Goal: Task Accomplishment & Management: Manage account settings

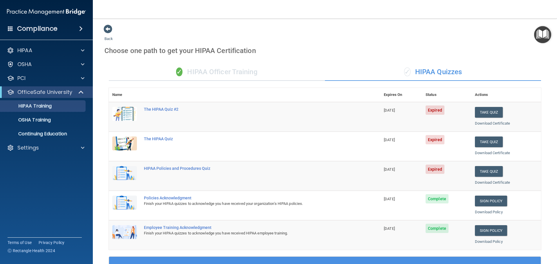
scroll to position [173, 0]
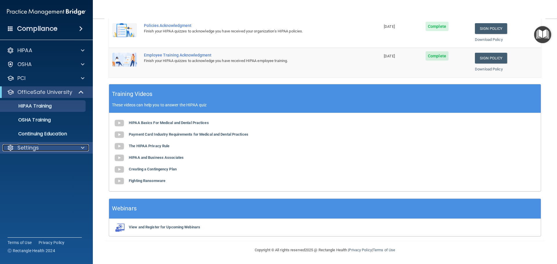
click at [44, 147] on div "Settings" at bounding box center [39, 148] width 72 height 7
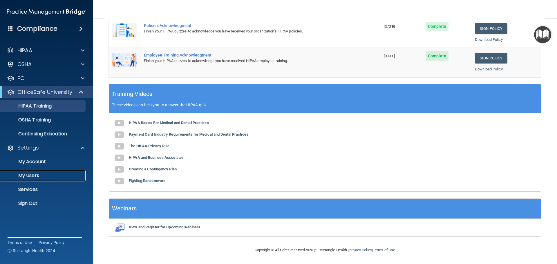
click at [34, 178] on p "My Users" at bounding box center [43, 176] width 79 height 6
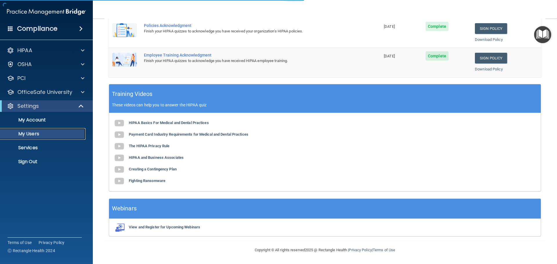
scroll to position [8, 0]
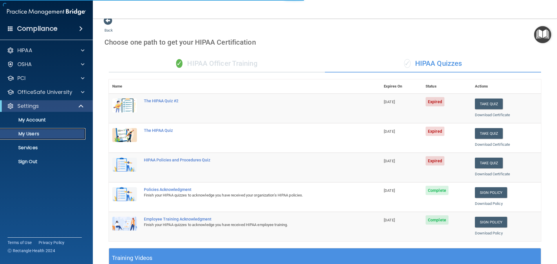
select select "20"
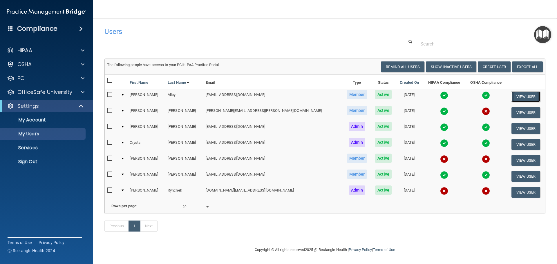
click at [513, 91] on button "View User" at bounding box center [526, 96] width 29 height 11
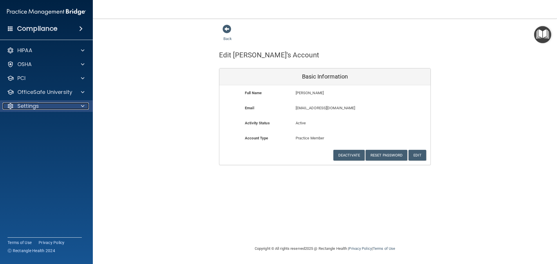
click at [30, 107] on p "Settings" at bounding box center [27, 106] width 21 height 7
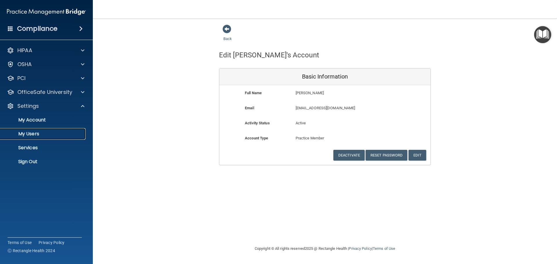
click at [31, 135] on p "My Users" at bounding box center [43, 134] width 79 height 6
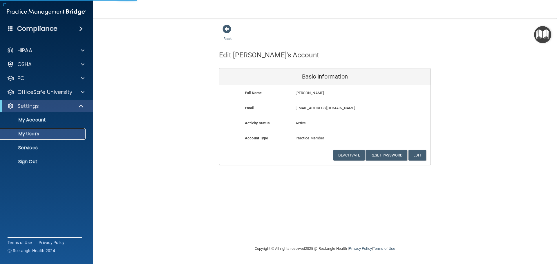
select select "20"
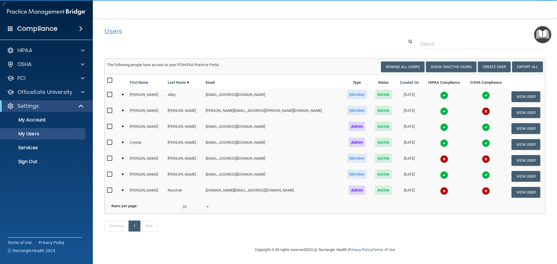
click at [440, 93] on img at bounding box center [444, 95] width 8 height 8
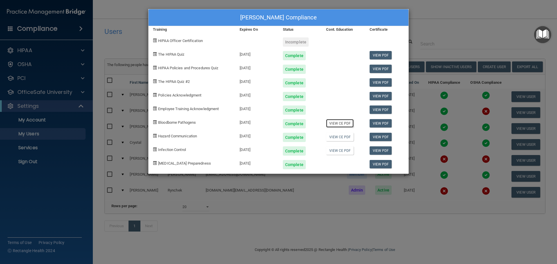
click at [340, 126] on link "View CE PDF" at bounding box center [340, 123] width 28 height 8
click at [344, 138] on link "View CE PDF" at bounding box center [340, 137] width 28 height 8
click at [338, 149] on link "View CE PDF" at bounding box center [340, 151] width 28 height 8
click at [452, 39] on div "[PERSON_NAME] Compliance Training Expires On Status Cont. Education Certificate…" at bounding box center [278, 132] width 557 height 264
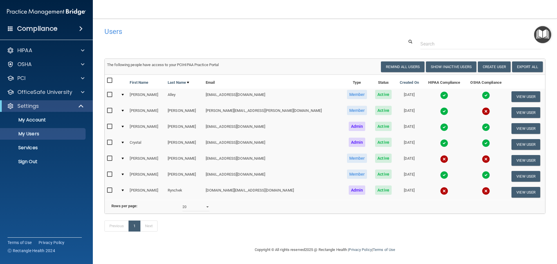
click at [440, 110] on img at bounding box center [444, 111] width 8 height 8
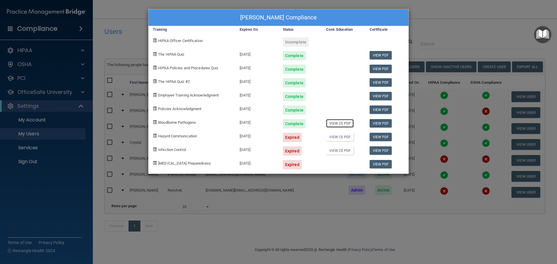
click at [336, 125] on link "View CE PDF" at bounding box center [340, 123] width 28 height 8
click at [340, 140] on link "View CE PDF" at bounding box center [340, 137] width 28 height 8
click at [481, 31] on div "[PERSON_NAME] Compliance Training Expires On Status Cont. Education Certificate…" at bounding box center [278, 132] width 557 height 264
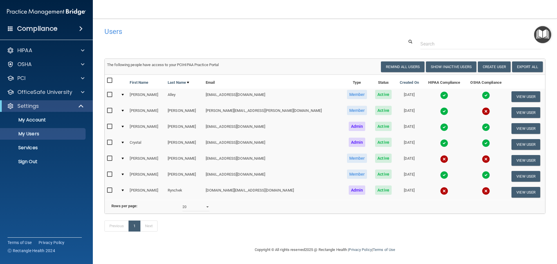
click at [440, 95] on img at bounding box center [444, 95] width 8 height 8
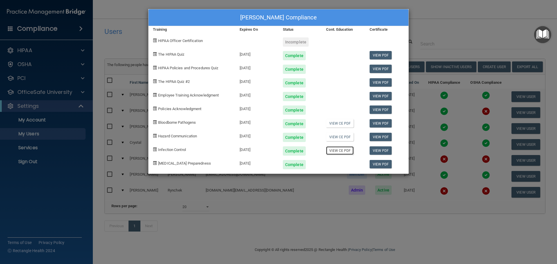
click at [339, 153] on link "View CE PDF" at bounding box center [340, 151] width 28 height 8
click at [343, 136] on link "View CE PDF" at bounding box center [340, 137] width 28 height 8
click at [111, 35] on div "[PERSON_NAME] Compliance Training Expires On Status Cont. Education Certificate…" at bounding box center [278, 132] width 557 height 264
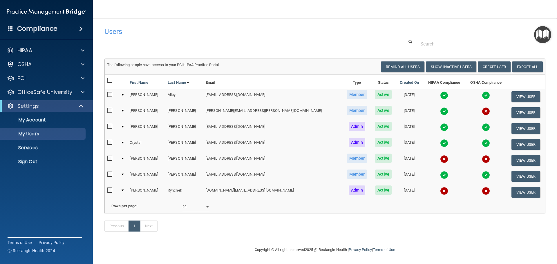
click at [440, 126] on img at bounding box center [444, 127] width 8 height 8
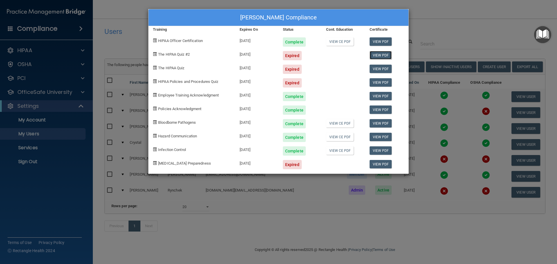
click at [375, 57] on link "View PDF" at bounding box center [381, 55] width 22 height 8
click at [336, 43] on link "View CE PDF" at bounding box center [340, 41] width 28 height 8
click at [336, 123] on link "View CE PDF" at bounding box center [340, 123] width 28 height 8
click at [338, 135] on link "View CE PDF" at bounding box center [340, 137] width 28 height 8
click at [329, 152] on link "View CE PDF" at bounding box center [340, 151] width 28 height 8
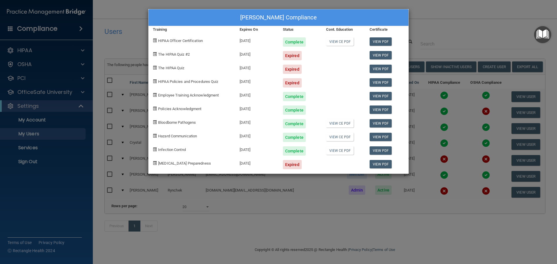
click at [460, 35] on div "[PERSON_NAME] Compliance Training Expires On Status Cont. Education Certificate…" at bounding box center [278, 132] width 557 height 264
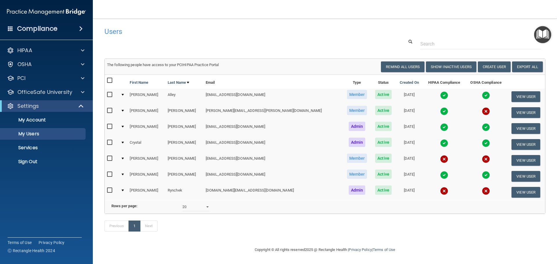
click at [440, 97] on img at bounding box center [444, 95] width 8 height 8
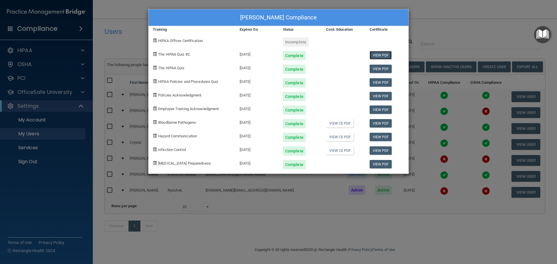
click at [382, 54] on link "View PDF" at bounding box center [381, 55] width 22 height 8
click at [374, 69] on link "View PDF" at bounding box center [381, 69] width 22 height 8
click at [378, 84] on link "View PDF" at bounding box center [381, 82] width 22 height 8
click at [377, 97] on link "View PDF" at bounding box center [381, 96] width 22 height 8
click at [378, 111] on link "View PDF" at bounding box center [381, 110] width 22 height 8
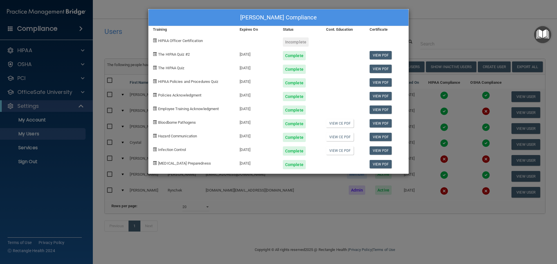
click at [456, 9] on div "[PERSON_NAME] Compliance Training Expires On Status Cont. Education Certificate…" at bounding box center [278, 132] width 557 height 264
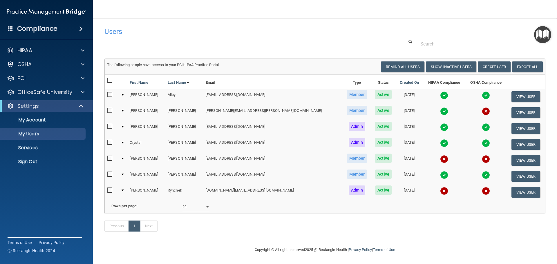
click at [334, 27] on div "Users" at bounding box center [231, 31] width 262 height 14
click at [525, 69] on link "Export All" at bounding box center [527, 67] width 31 height 11
